Goal: Check status: Check status

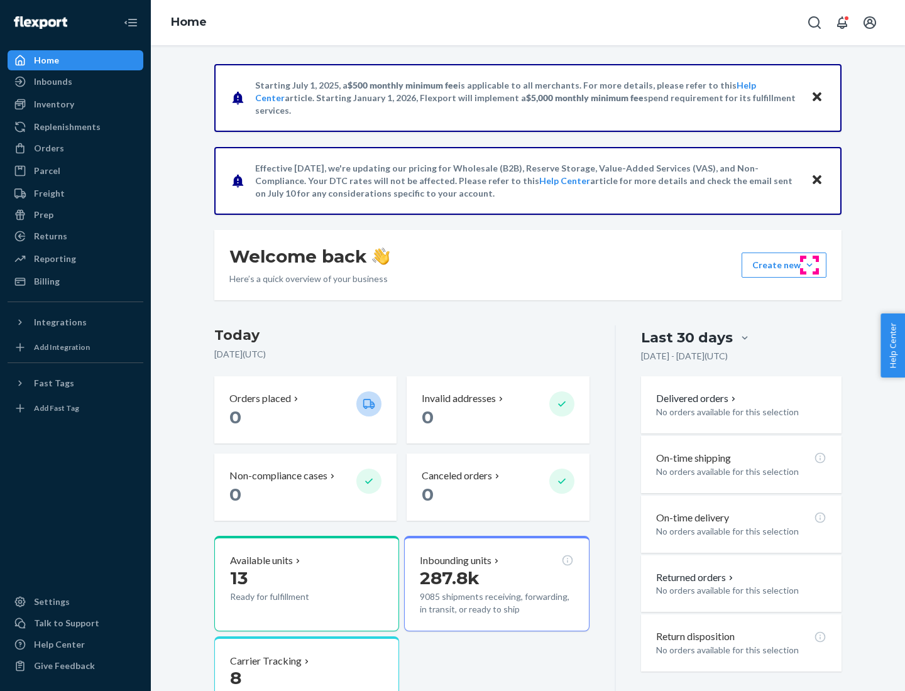
click at [809, 265] on button "Create new Create new inbound Create new order Create new product" at bounding box center [783, 265] width 85 height 25
click at [43, 215] on div "Prep" at bounding box center [43, 215] width 19 height 13
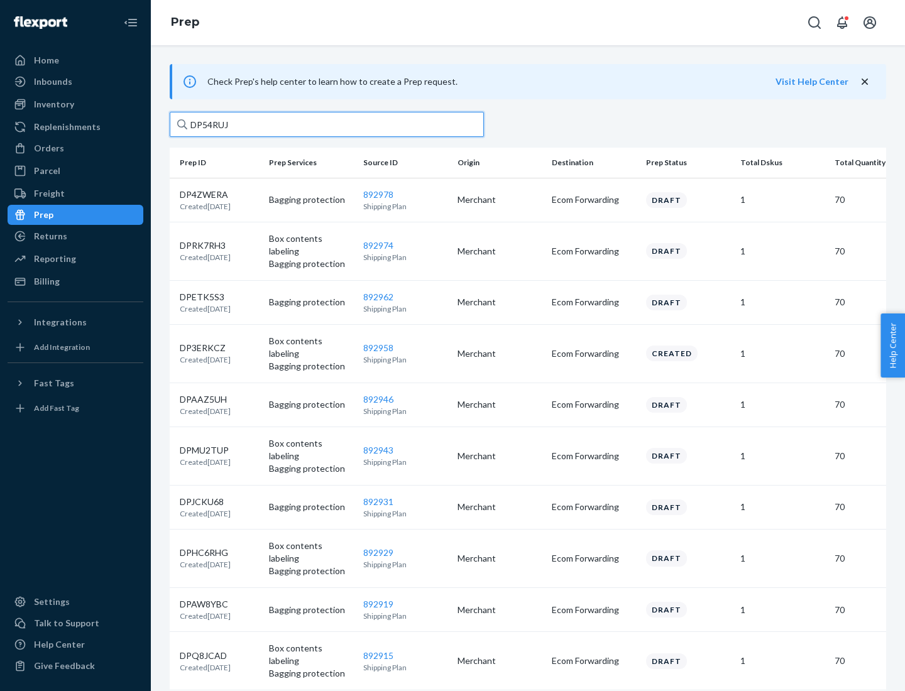
type input "DP54RUJL"
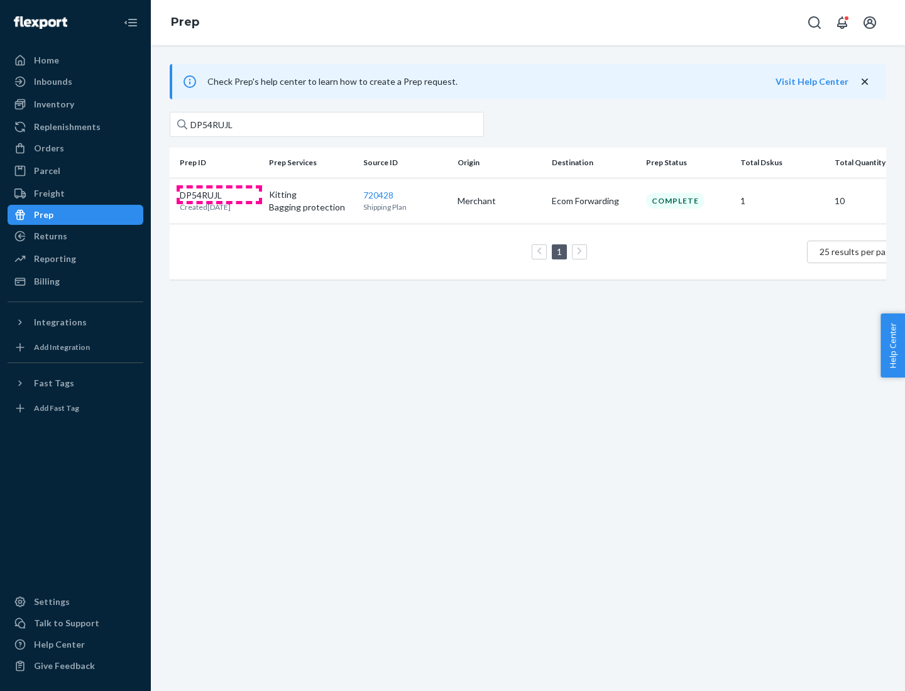
click at [219, 194] on p "DP54RUJL" at bounding box center [205, 195] width 51 height 13
